Goal: Task Accomplishment & Management: Manage account settings

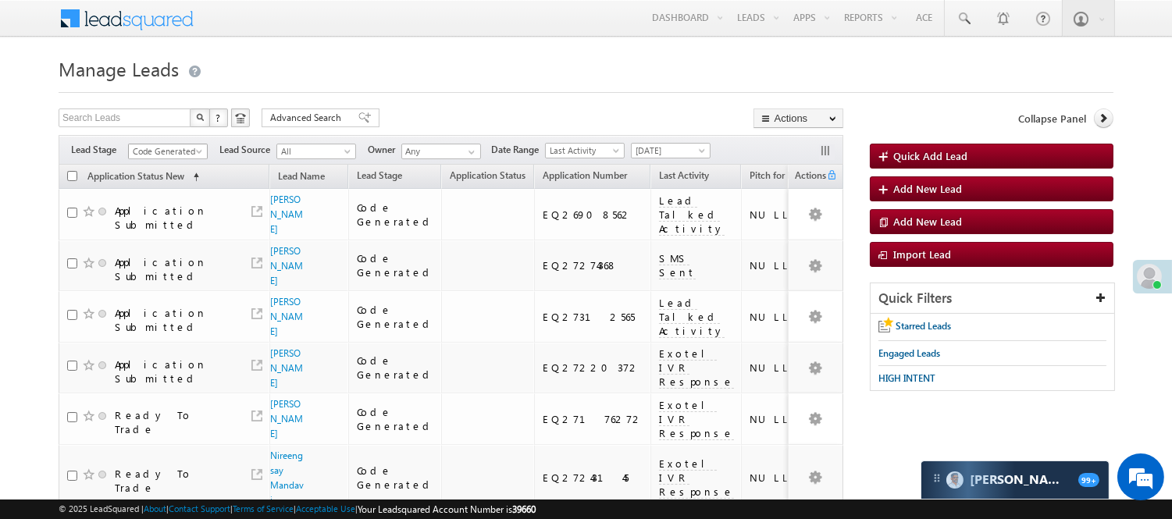
click at [191, 152] on span "Code Generated" at bounding box center [166, 151] width 74 height 14
click at [170, 180] on link "Lead Talked - Pitch Not Done" at bounding box center [168, 166] width 79 height 28
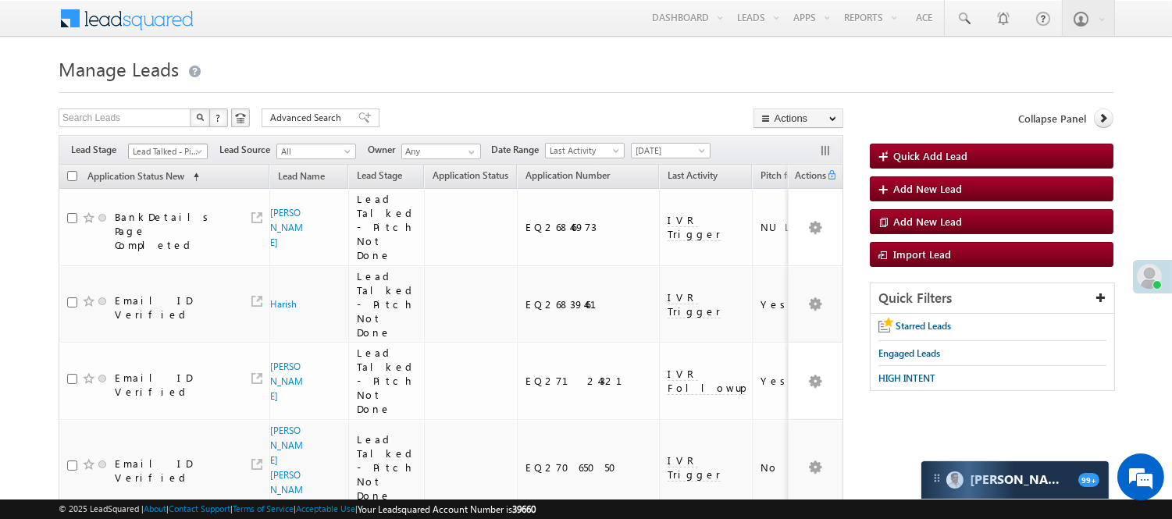
click at [192, 150] on span "Lead Talked - Pitch Not Done" at bounding box center [166, 151] width 74 height 14
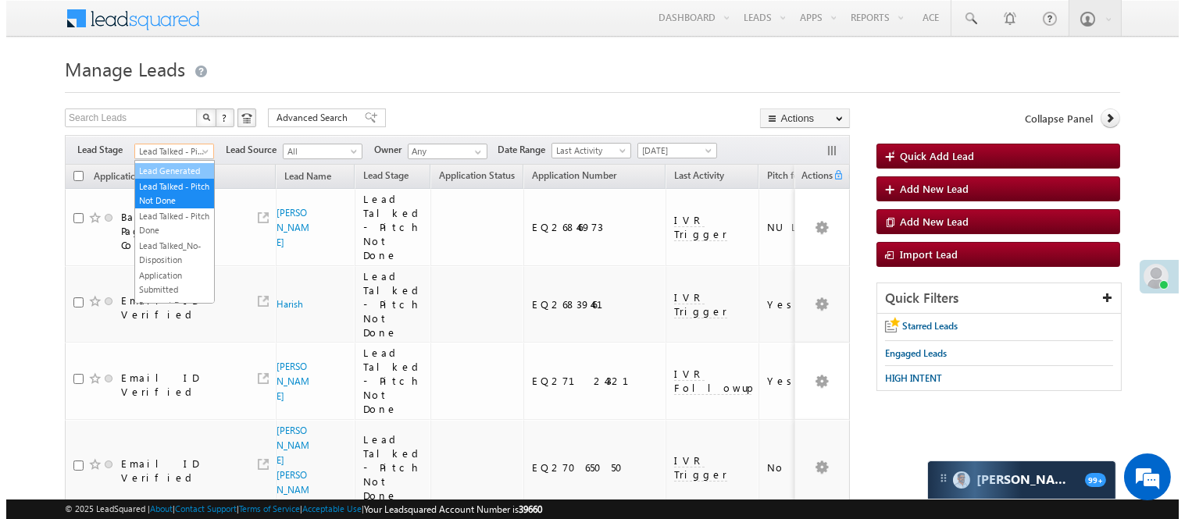
scroll to position [0, 0]
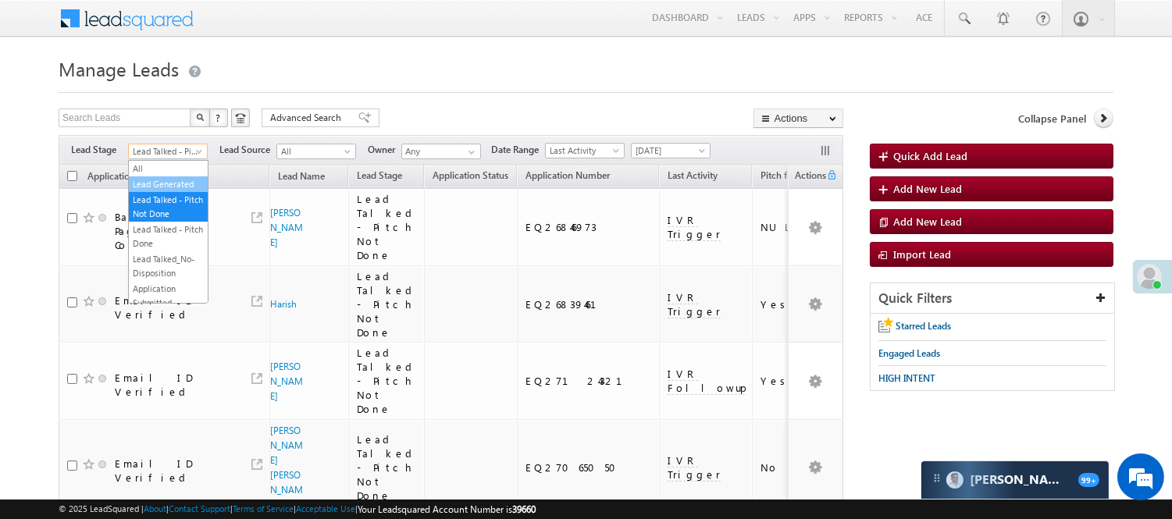
click at [173, 191] on link "Lead Generated" at bounding box center [168, 184] width 79 height 14
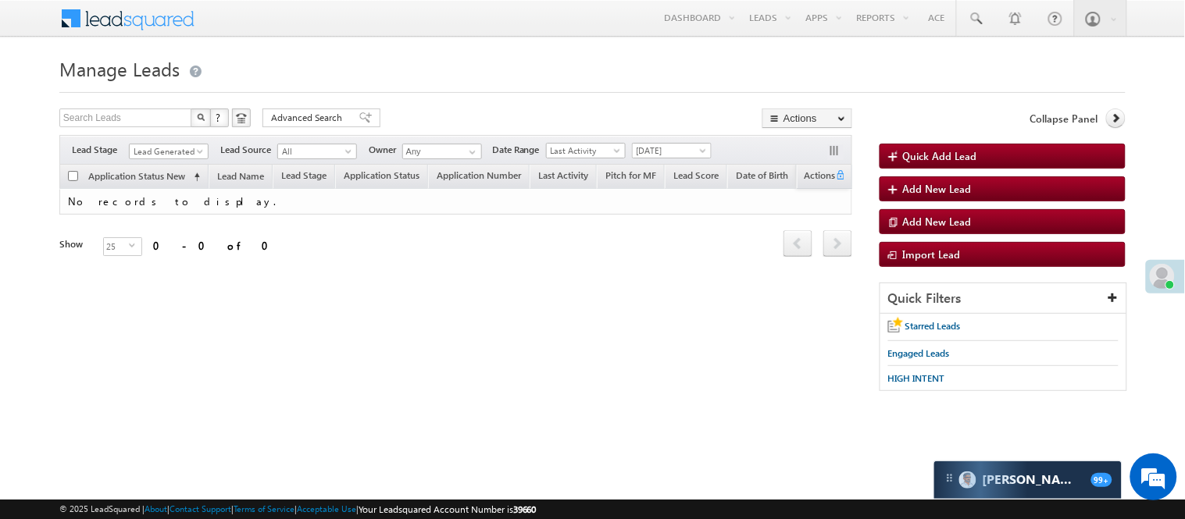
click at [157, 160] on div "Filters Lead Stage All Lead Generated Lead Talked - Pitch Not Done Lead Talked …" at bounding box center [455, 150] width 793 height 30
click at [158, 157] on span "Lead Generated" at bounding box center [167, 151] width 74 height 14
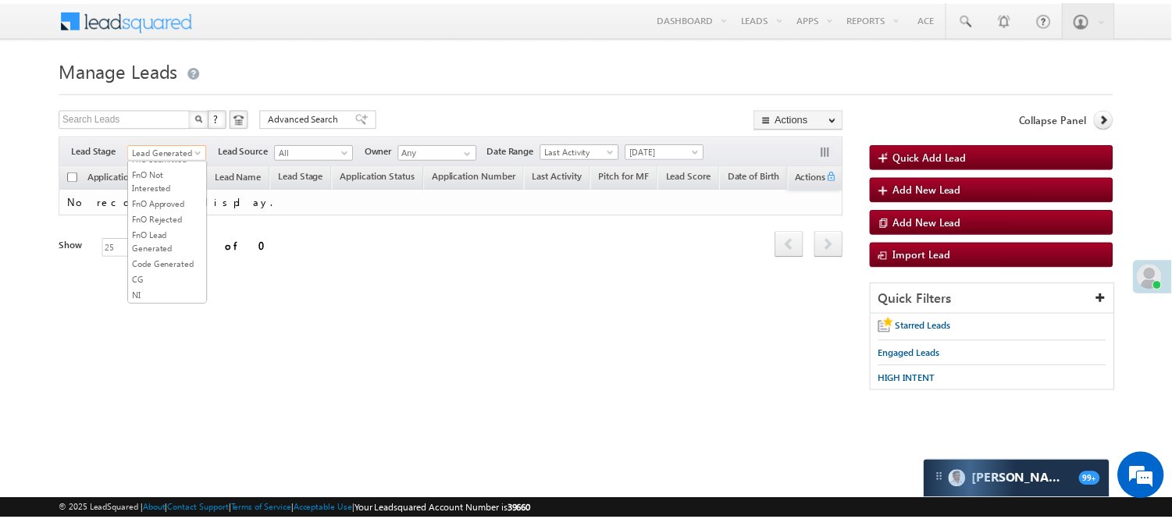
scroll to position [387, 0]
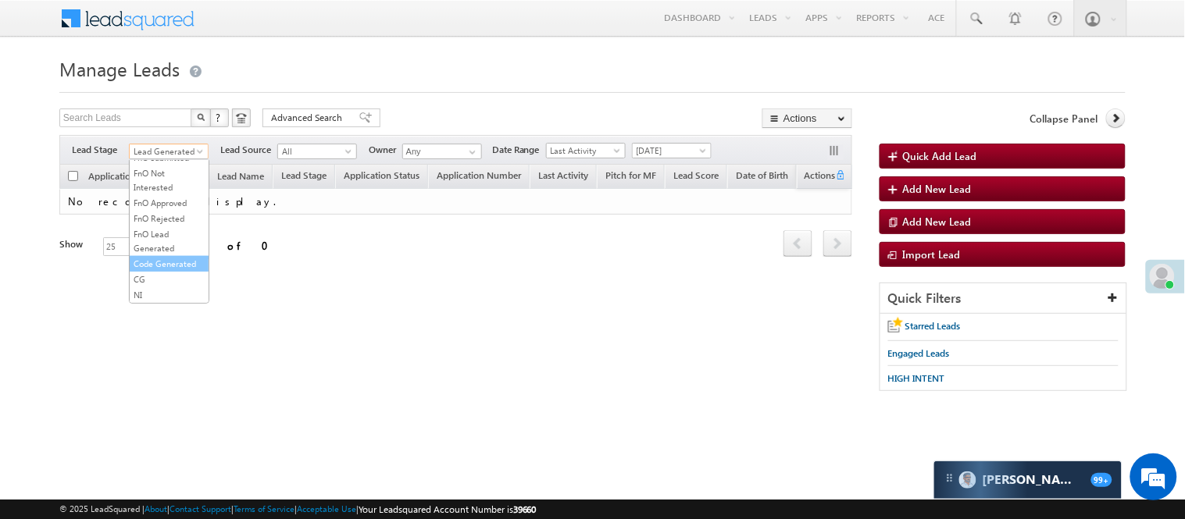
click at [166, 263] on link "Code Generated" at bounding box center [169, 264] width 79 height 14
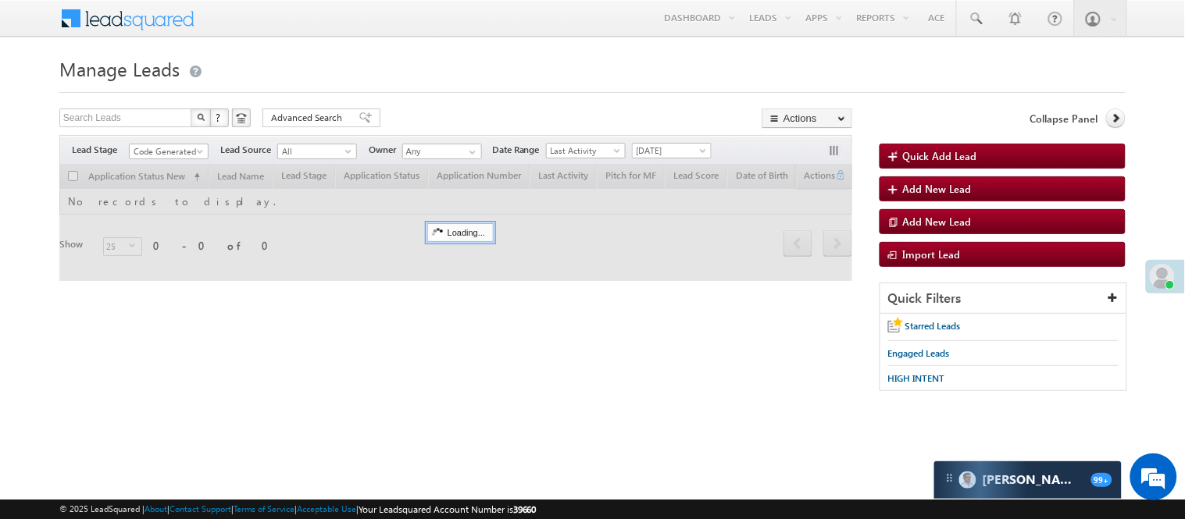
click at [448, 74] on h1 "Manage Leads" at bounding box center [592, 67] width 1066 height 30
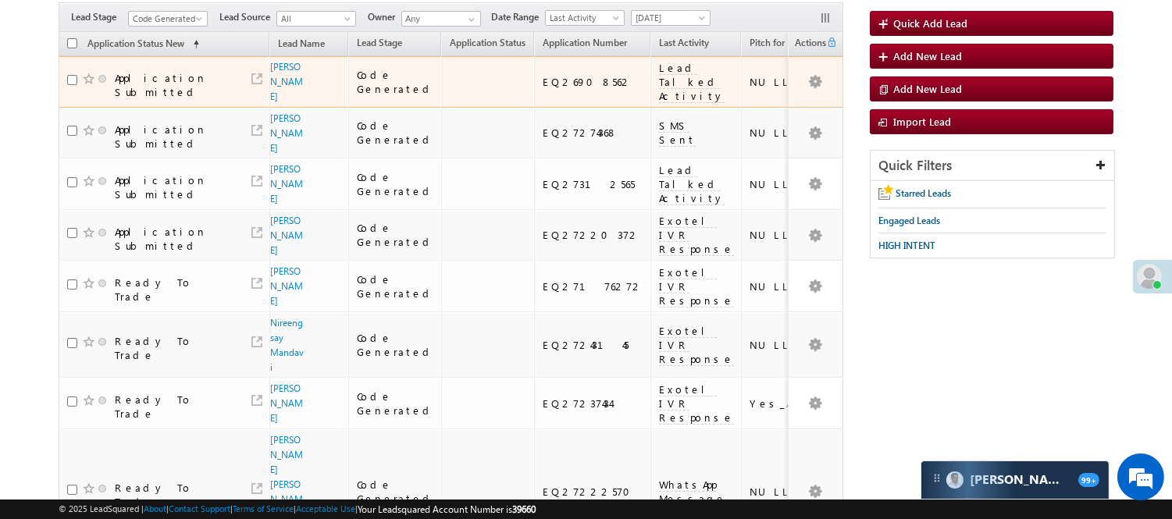
scroll to position [0, 0]
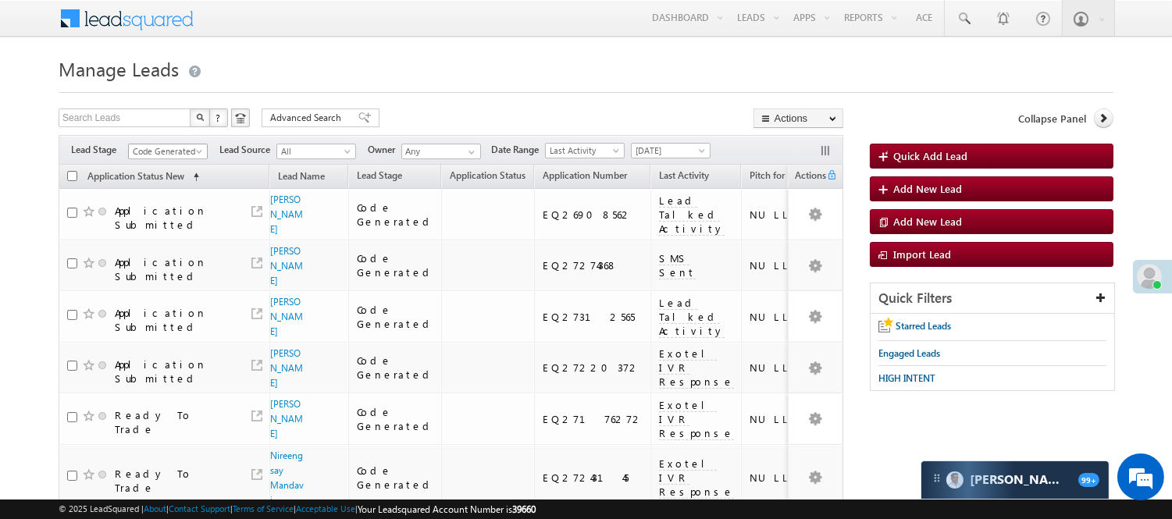
drag, startPoint x: 158, startPoint y: 153, endPoint x: 156, endPoint y: 176, distance: 22.7
click at [158, 152] on span "Code Generated" at bounding box center [166, 151] width 74 height 14
click at [162, 190] on link "Lead Generated" at bounding box center [168, 184] width 79 height 14
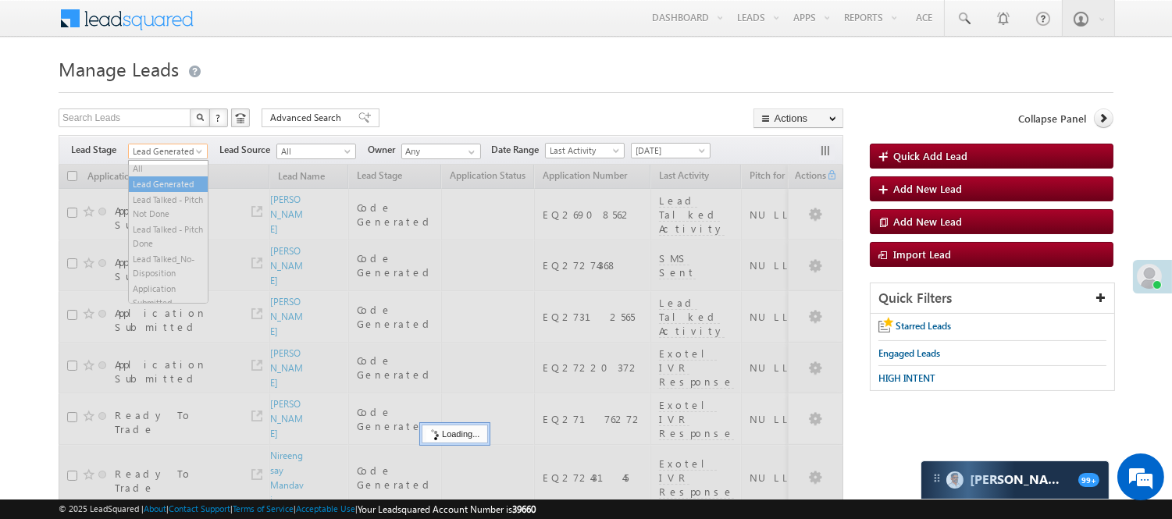
click at [175, 146] on span "Lead Generated" at bounding box center [166, 151] width 74 height 14
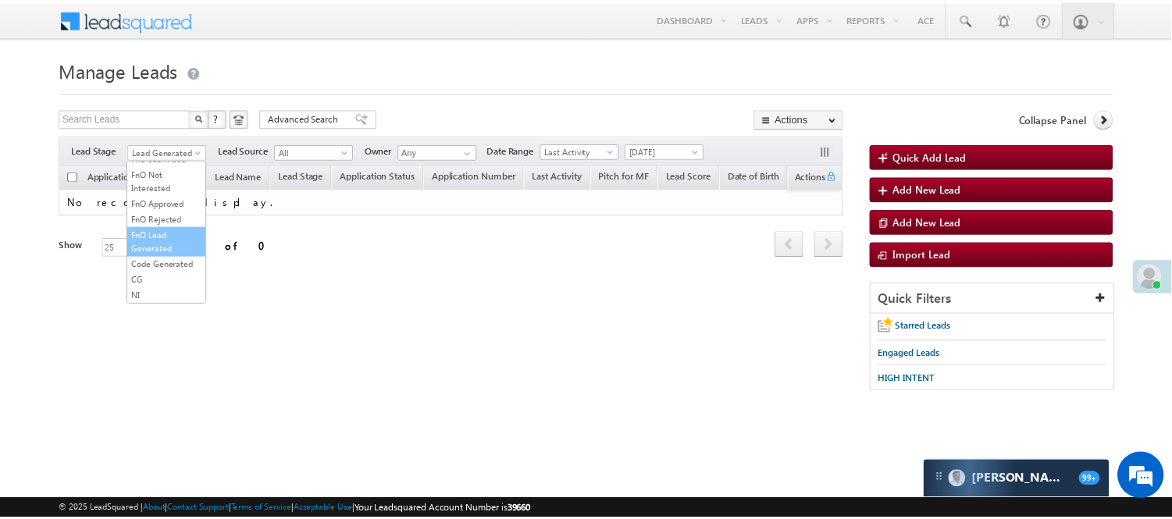
scroll to position [387, 0]
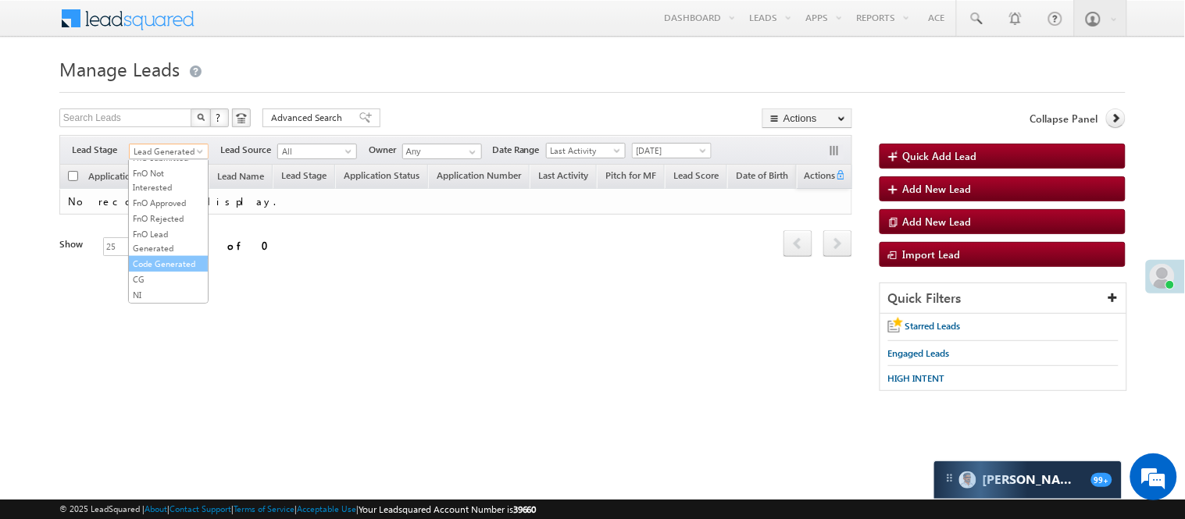
click at [173, 258] on link "Code Generated" at bounding box center [168, 264] width 79 height 14
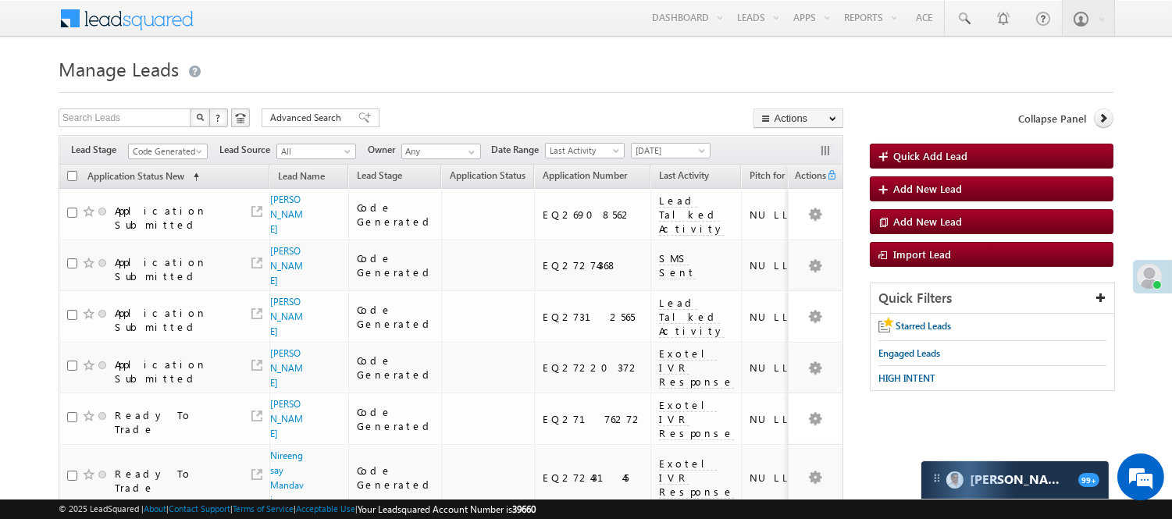
click at [177, 156] on span "Code Generated" at bounding box center [166, 151] width 74 height 14
click at [187, 142] on link "Lead Talked" at bounding box center [168, 135] width 79 height 14
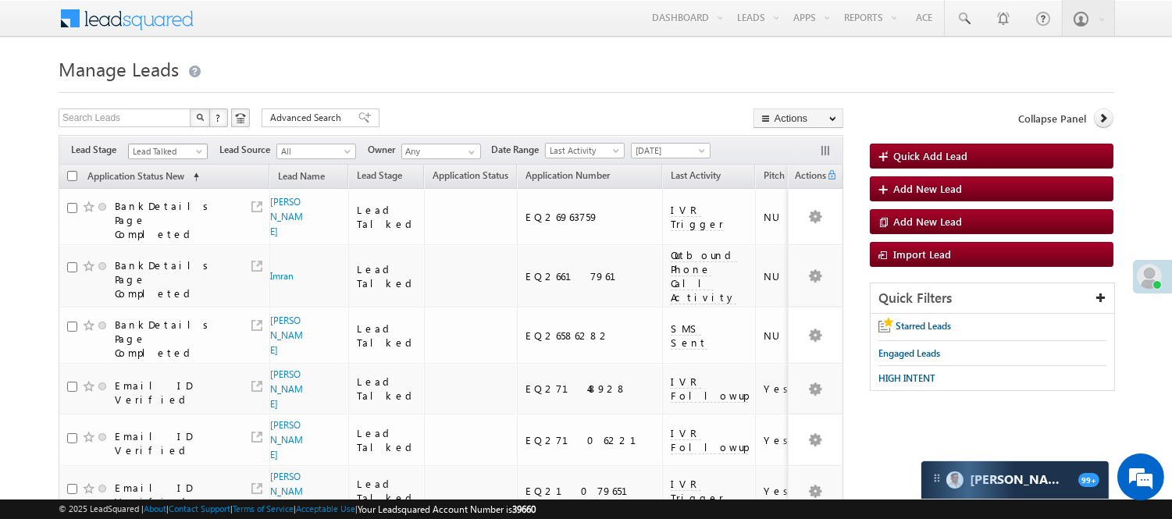
click at [172, 144] on span "Lead Talked" at bounding box center [166, 151] width 74 height 14
click at [173, 144] on span "Lead Talked" at bounding box center [166, 151] width 74 height 14
click at [173, 156] on span "Lead Talked" at bounding box center [166, 151] width 74 height 14
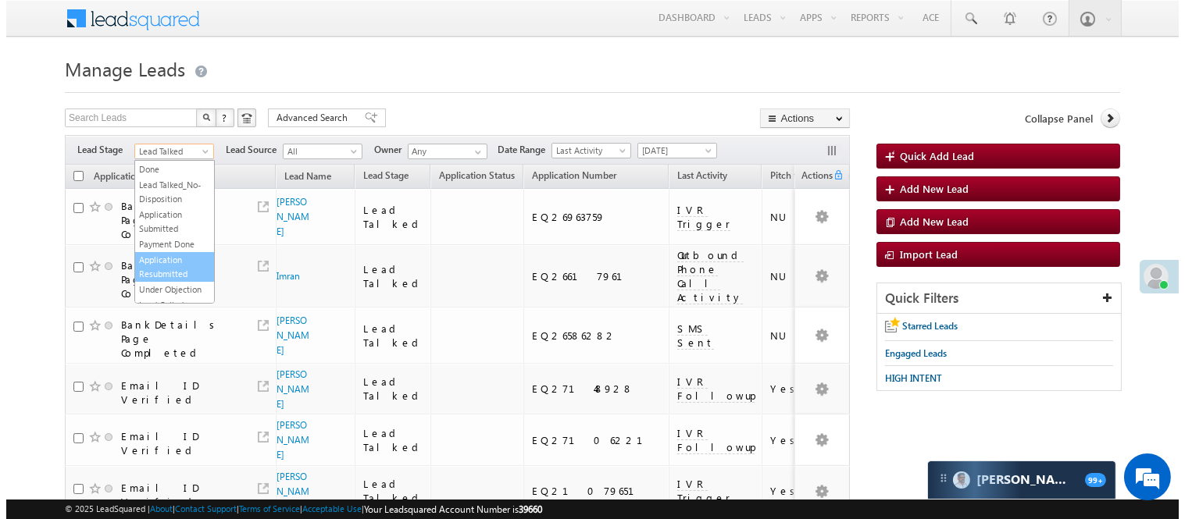
scroll to position [0, 0]
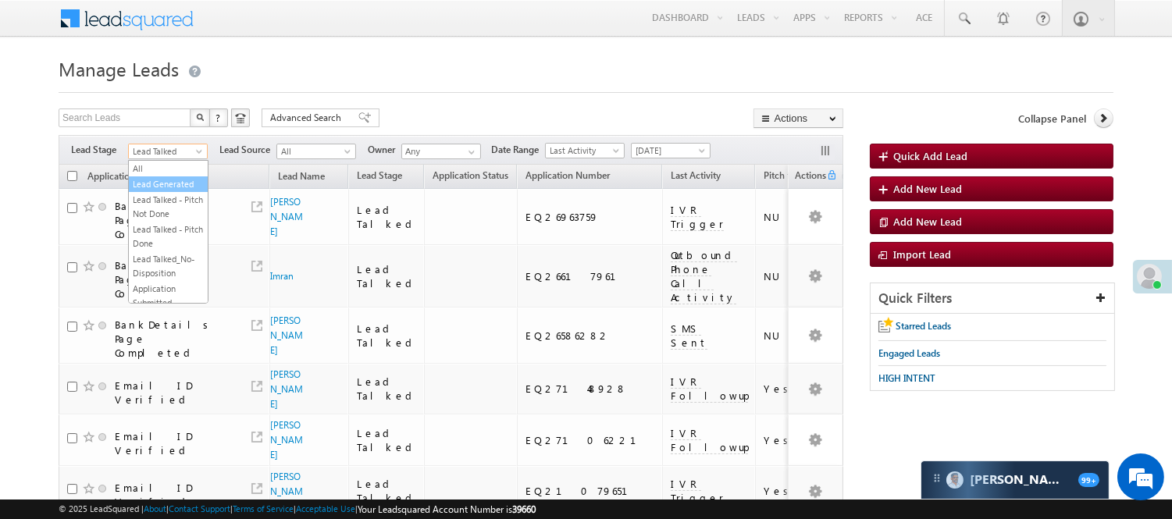
click at [170, 188] on link "Lead Generated" at bounding box center [168, 184] width 79 height 14
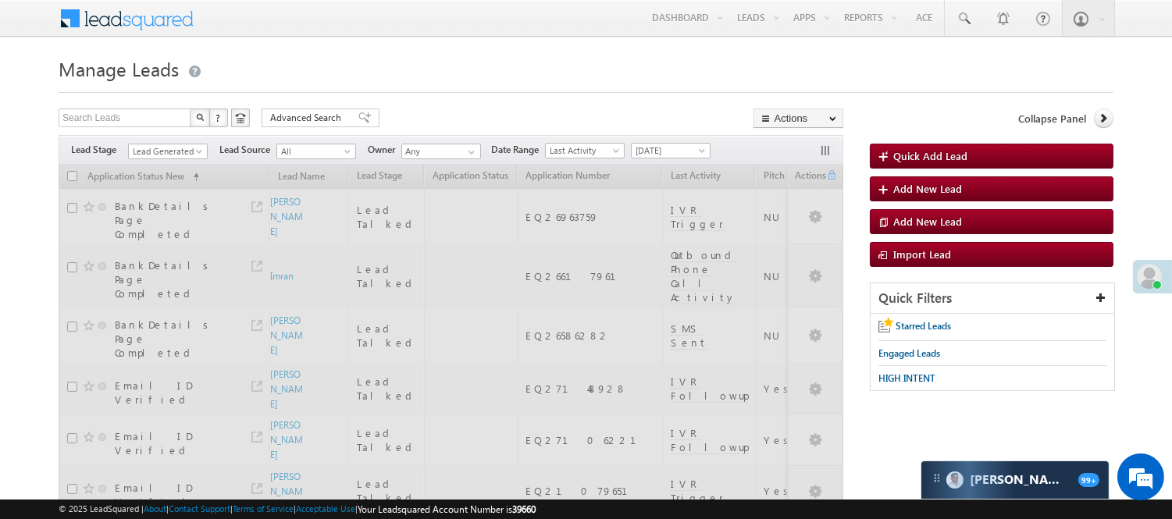
click at [511, 128] on div "Search Leads X ? 62 results found Advanced Search Advanced Search Advanced sear…" at bounding box center [451, 120] width 785 height 23
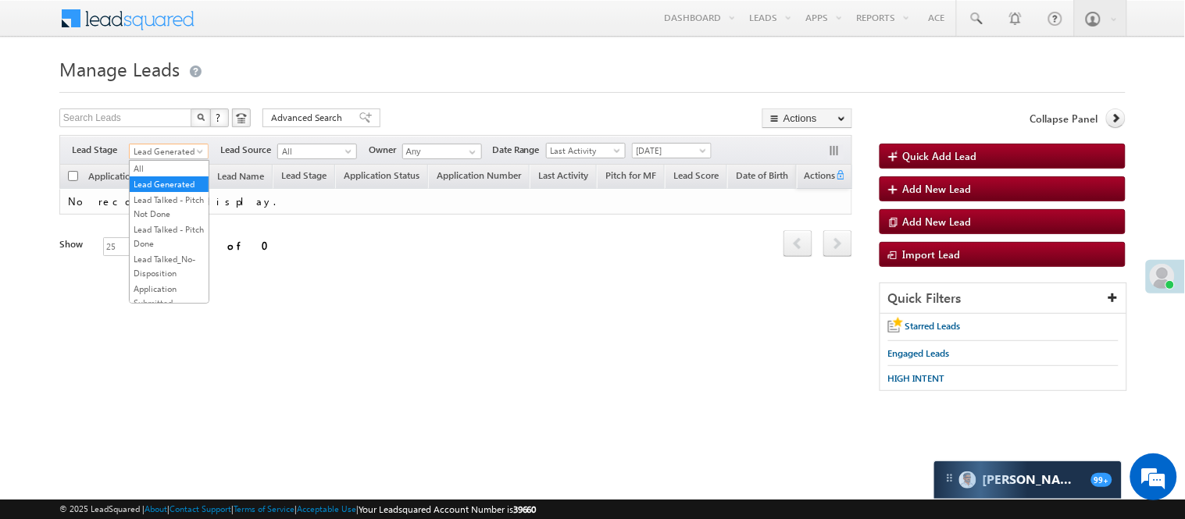
click at [181, 156] on span "Lead Generated" at bounding box center [167, 151] width 74 height 14
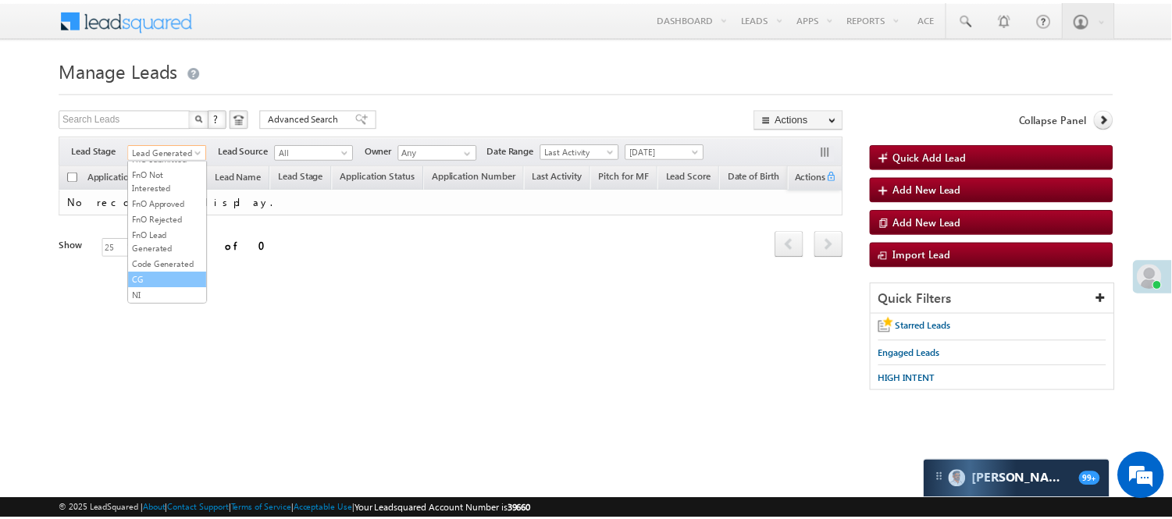
scroll to position [387, 0]
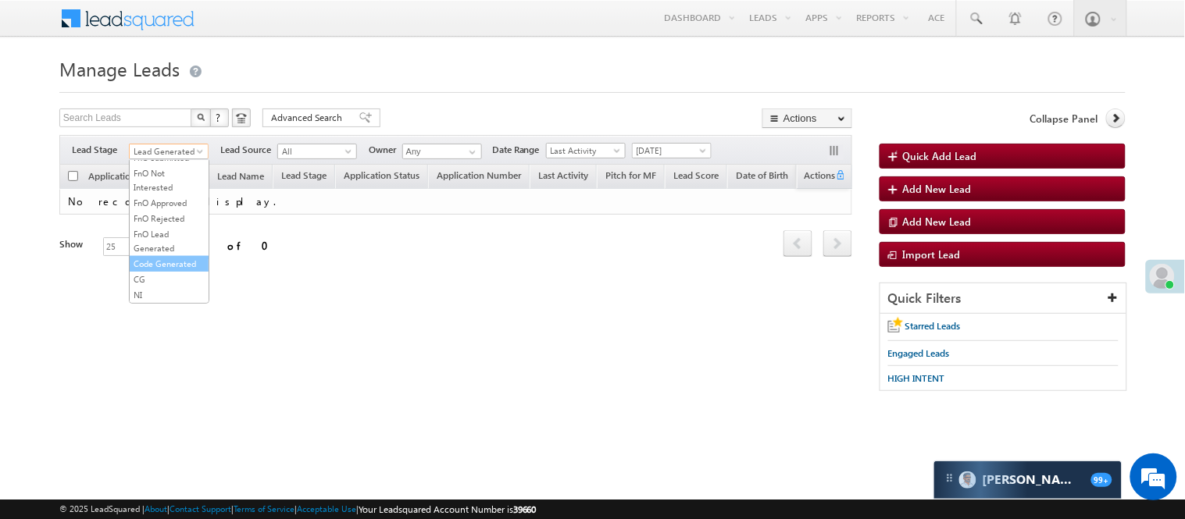
click at [166, 262] on link "Code Generated" at bounding box center [169, 264] width 79 height 14
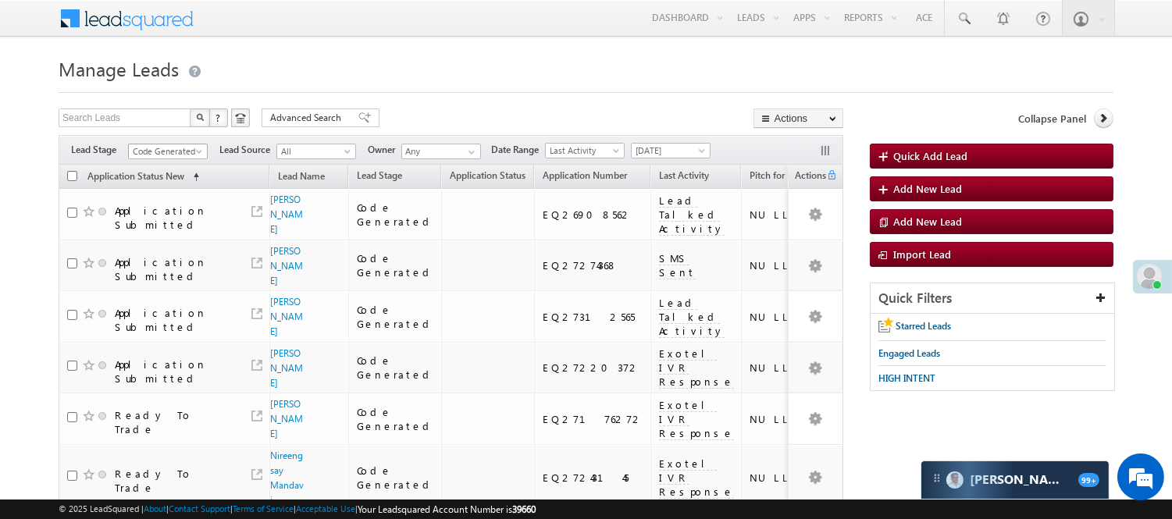
click at [166, 148] on span "Code Generated" at bounding box center [166, 151] width 74 height 14
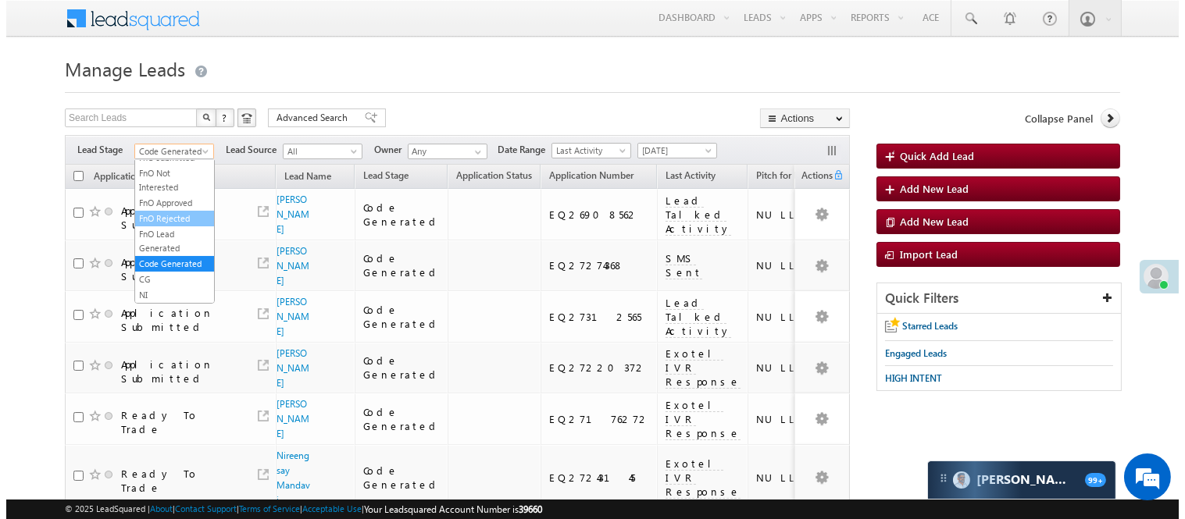
scroll to position [0, 0]
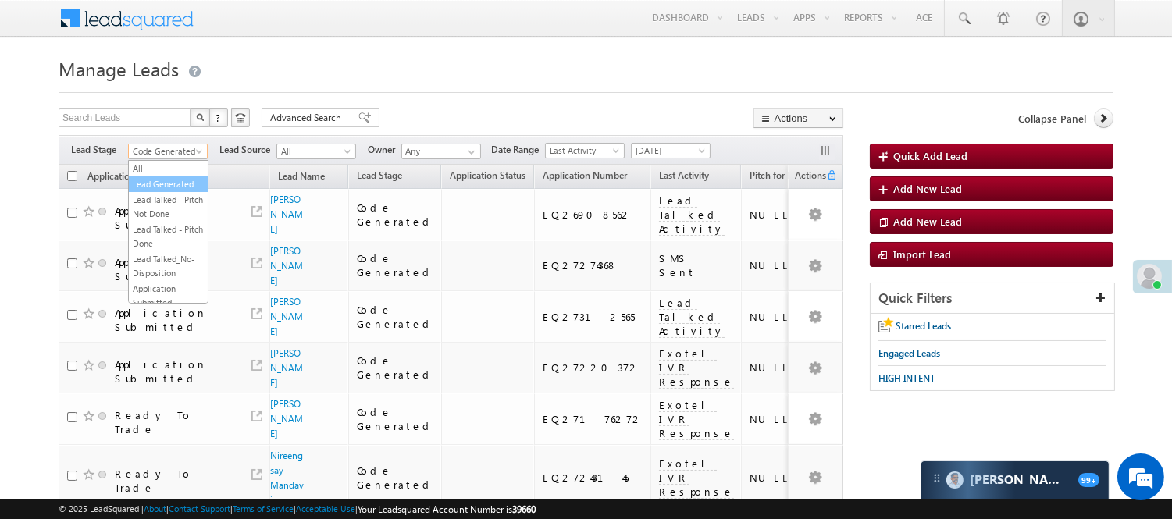
click at [169, 191] on link "Lead Generated" at bounding box center [168, 184] width 79 height 14
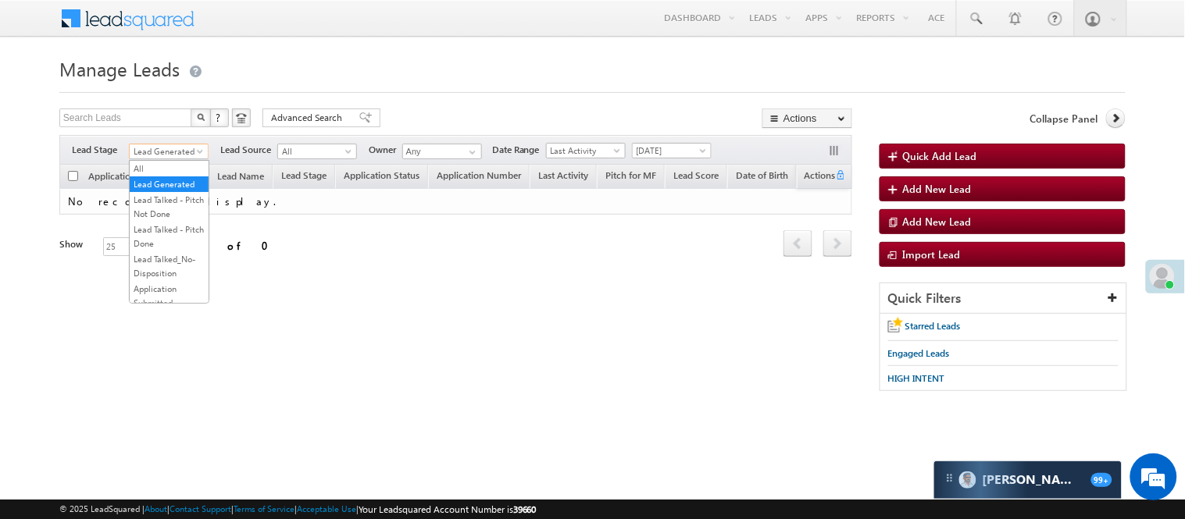
click at [177, 149] on span "Lead Generated" at bounding box center [167, 151] width 74 height 14
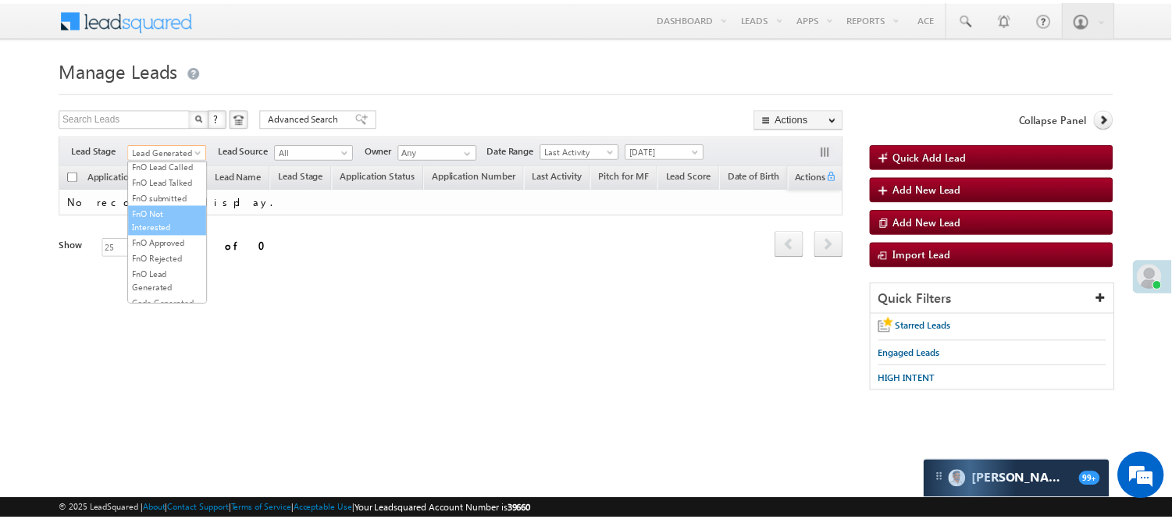
scroll to position [387, 0]
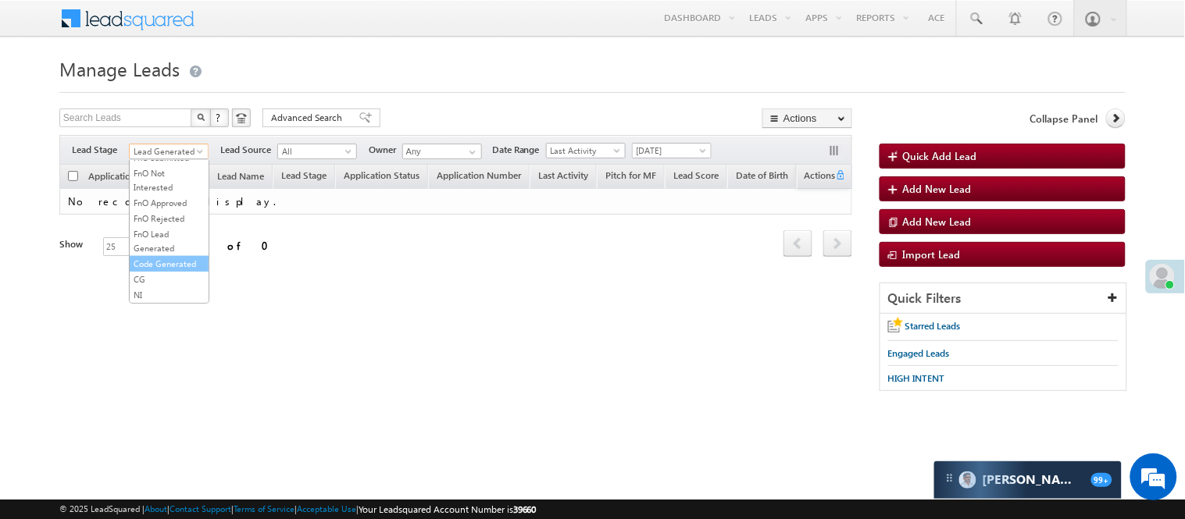
click at [180, 257] on link "Code Generated" at bounding box center [169, 264] width 79 height 14
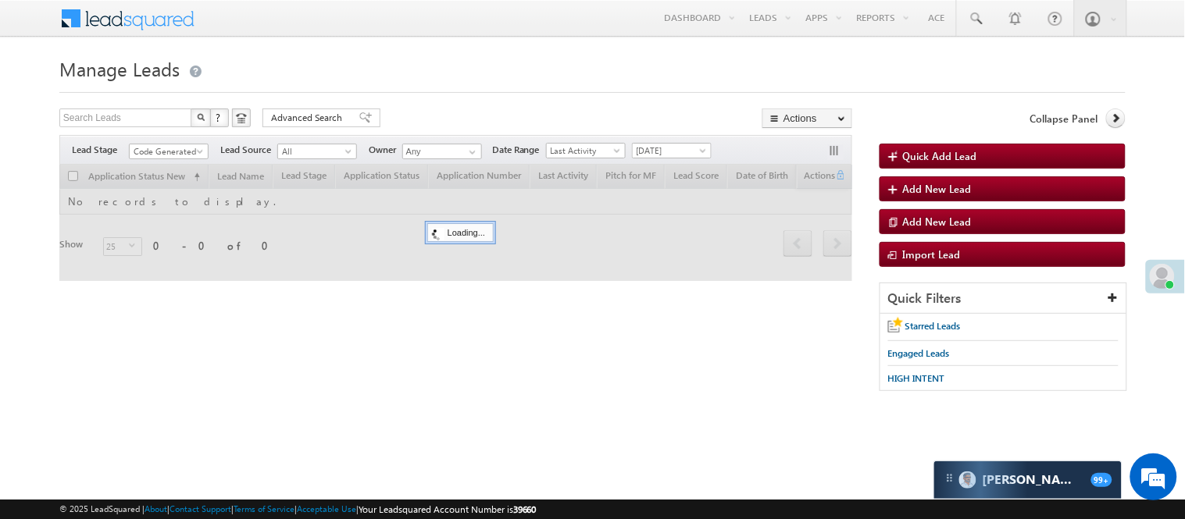
click at [523, 72] on h1 "Manage Leads" at bounding box center [592, 67] width 1066 height 30
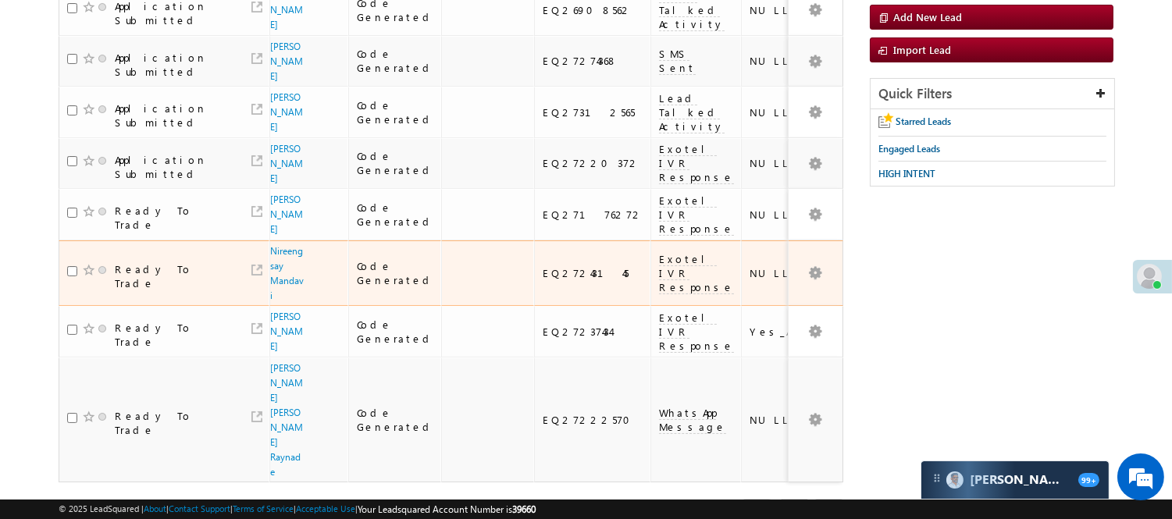
scroll to position [0, 0]
